Goal: Transaction & Acquisition: Subscribe to service/newsletter

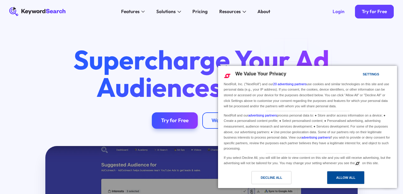
click at [340, 175] on div "Allow All" at bounding box center [345, 177] width 19 height 7
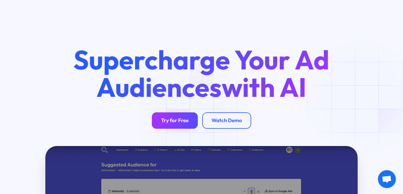
scroll to position [69, 0]
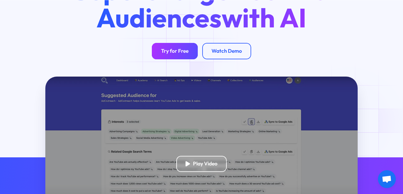
click at [181, 53] on div "Try for Free" at bounding box center [174, 51] width 27 height 7
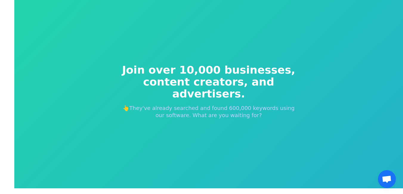
scroll to position [7, 0]
